Goal: Information Seeking & Learning: Learn about a topic

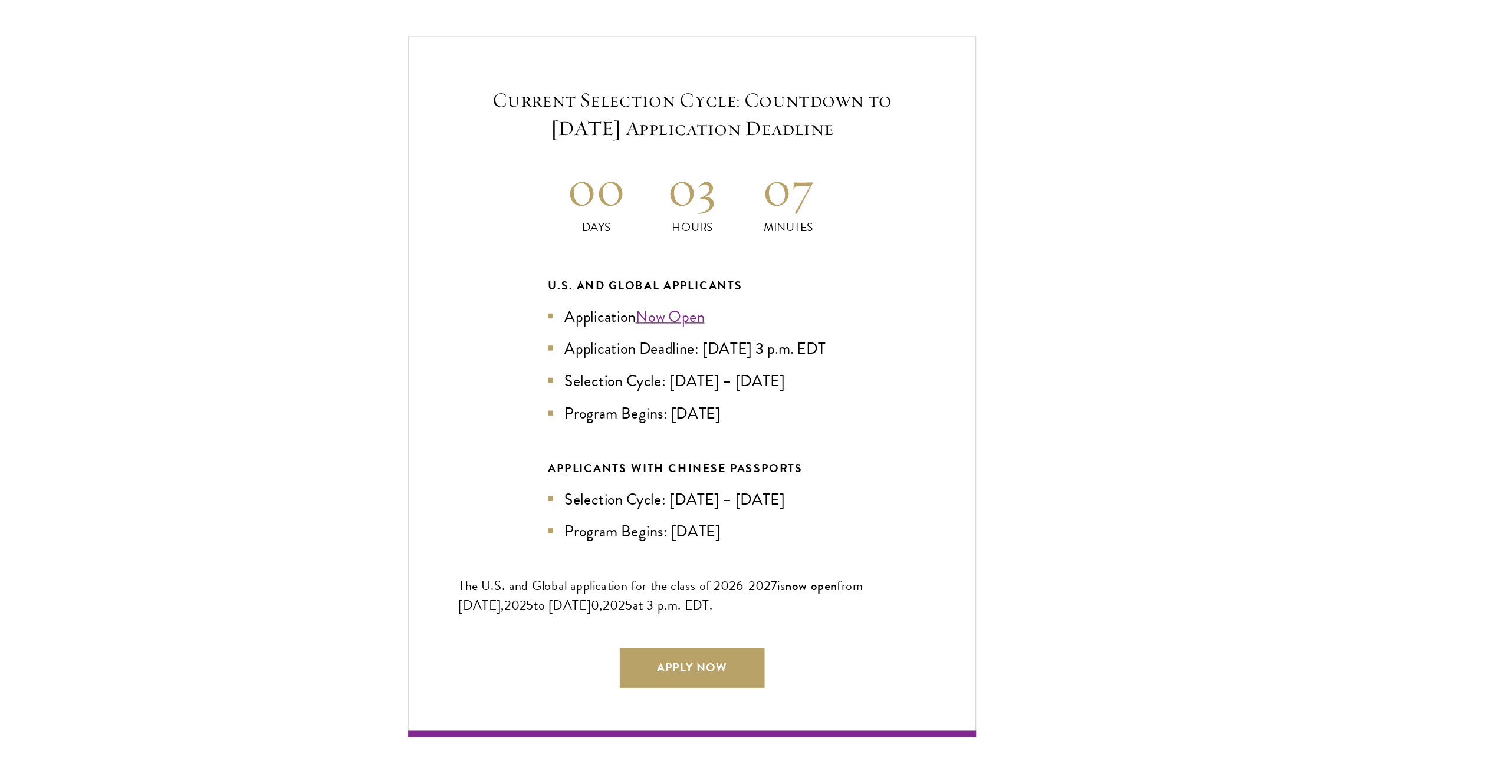
scroll to position [2494, 0]
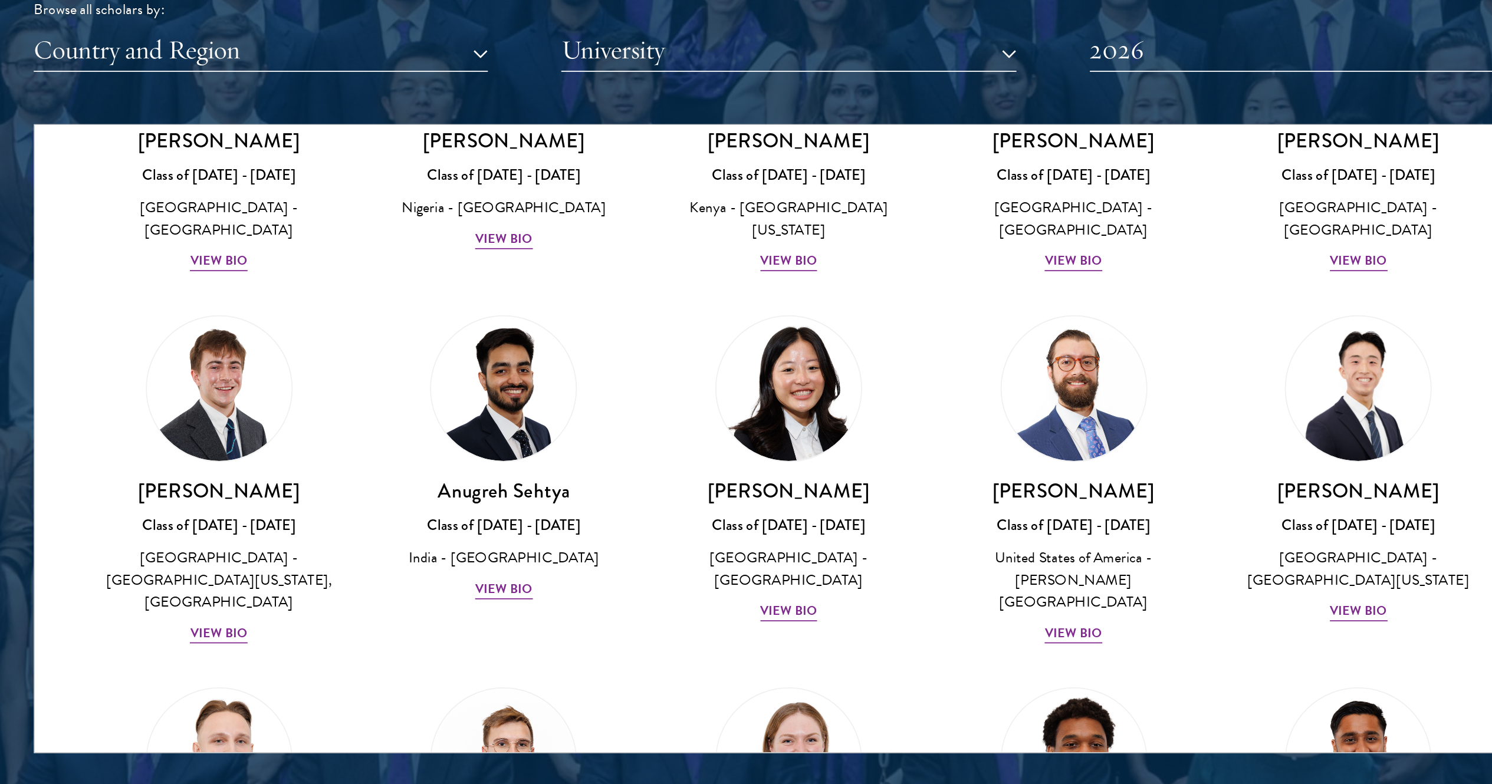
scroll to position [4589, 0]
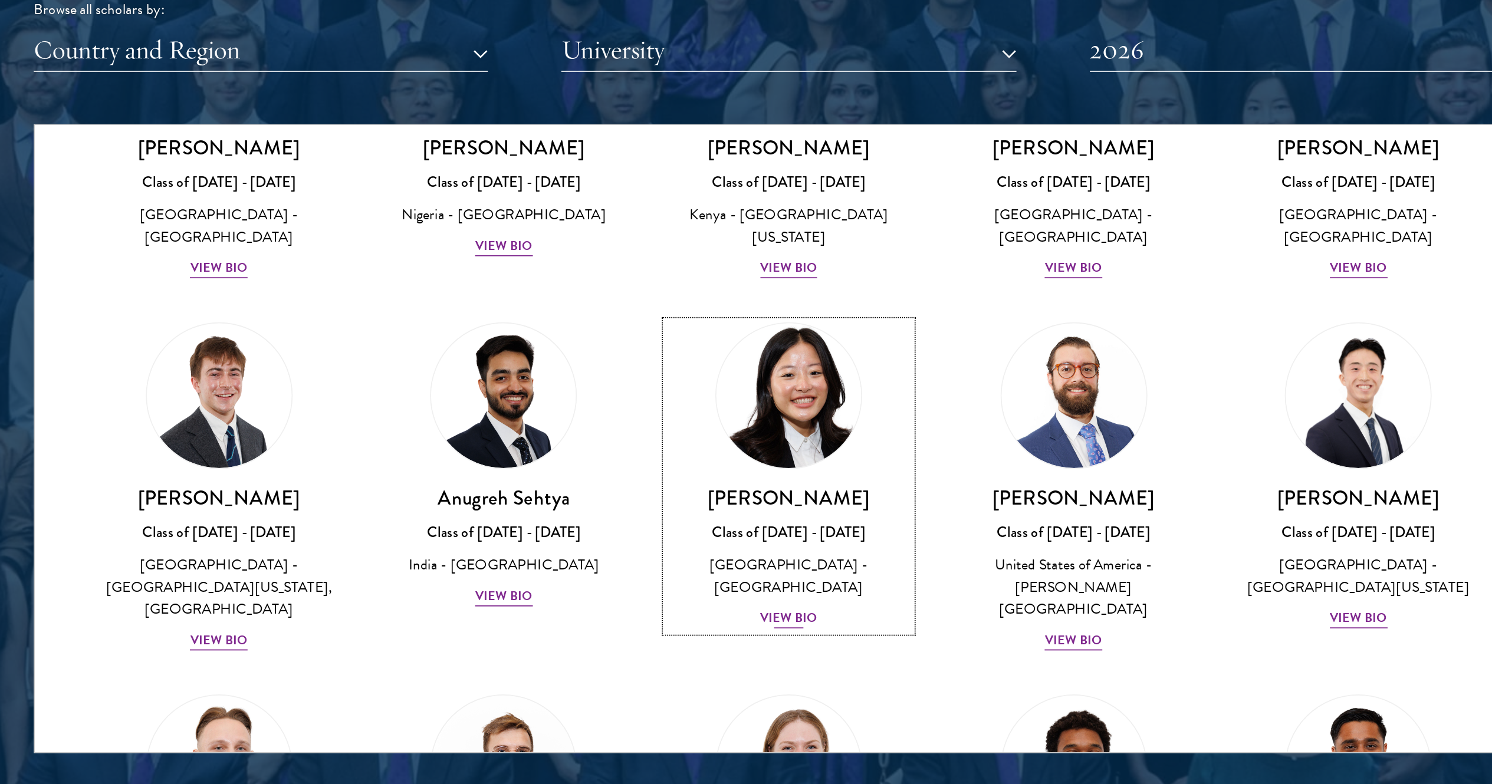
click at [771, 590] on h3 "Emily Shi" at bounding box center [746, 597] width 137 height 15
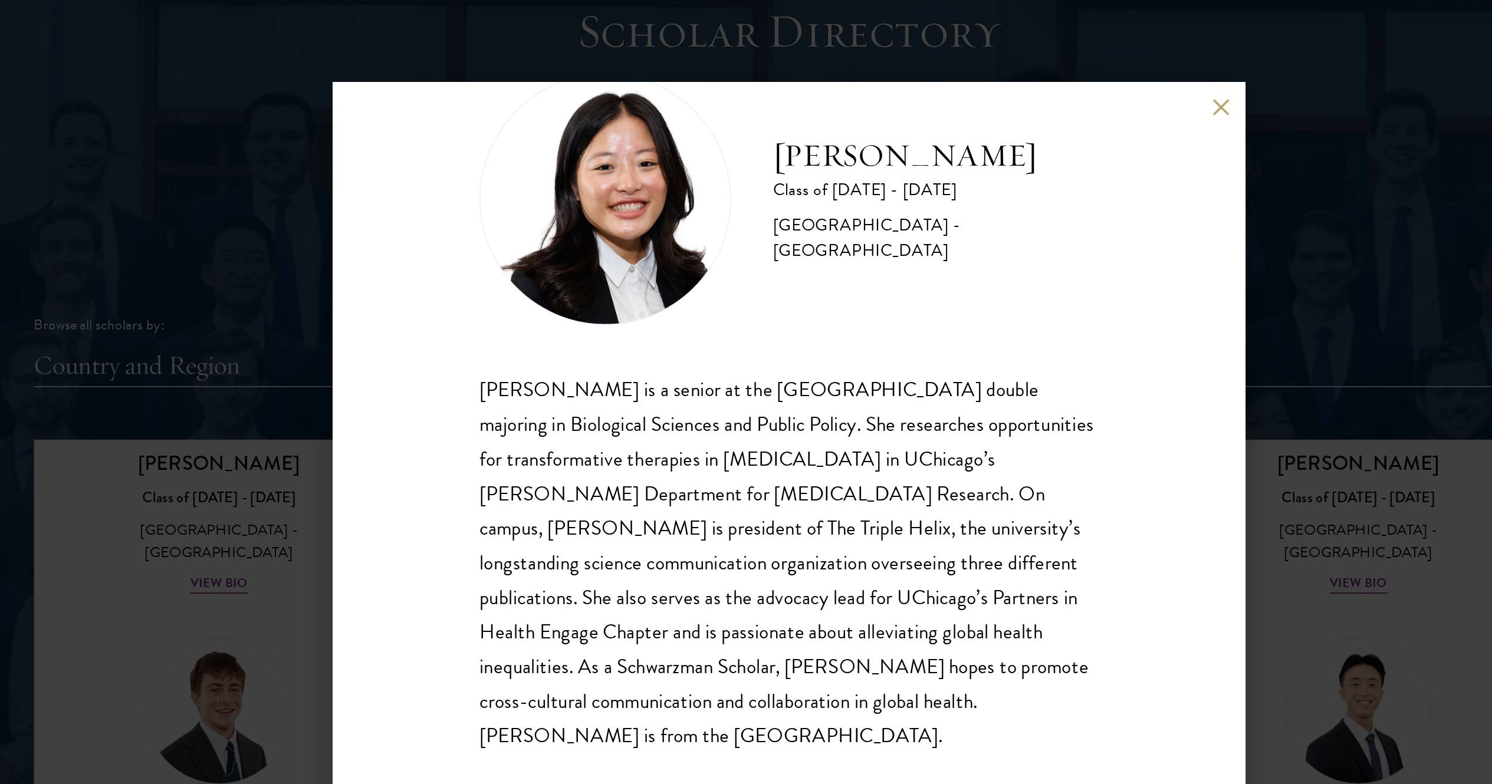
scroll to position [1179, 0]
